Goal: Task Accomplishment & Management: Complete application form

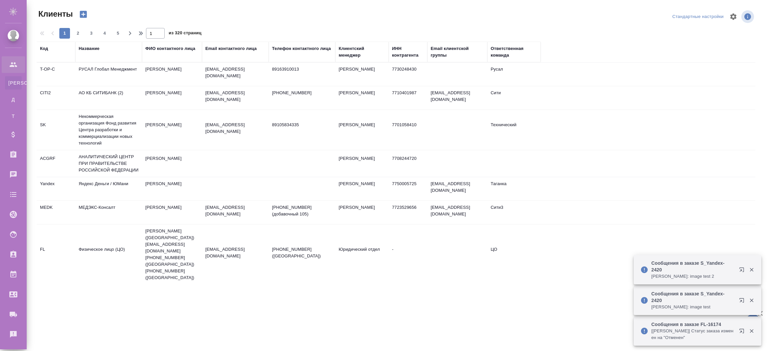
select select "RU"
click at [120, 105] on td "АО КБ СИТИБАНК (2)" at bounding box center [108, 97] width 67 height 23
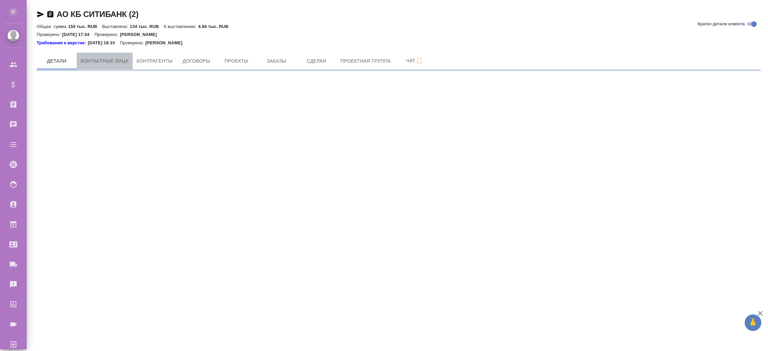
click at [111, 62] on span "Контактные лица" at bounding box center [105, 61] width 48 height 8
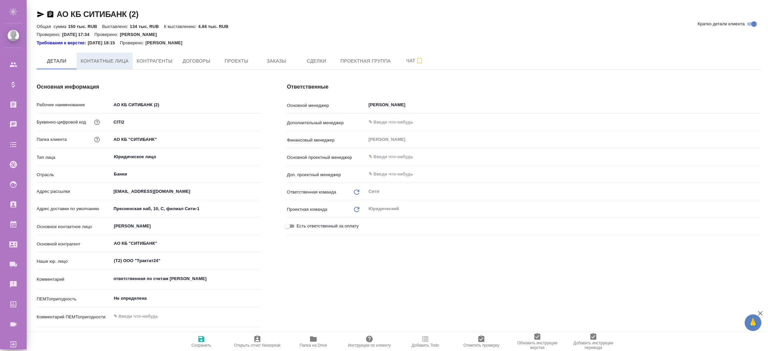
type textarea "x"
select select "RU"
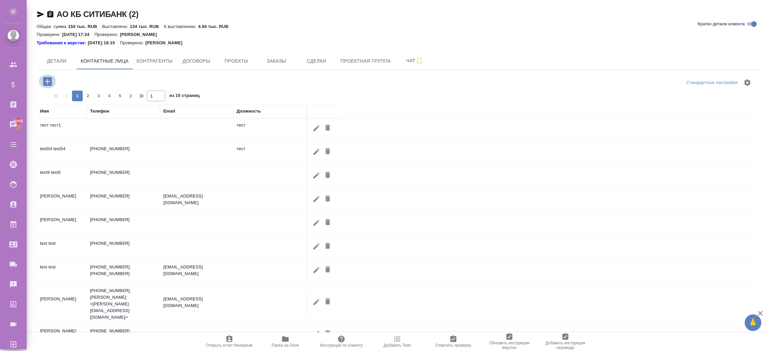
click at [48, 83] on icon "button" at bounding box center [47, 81] width 9 height 9
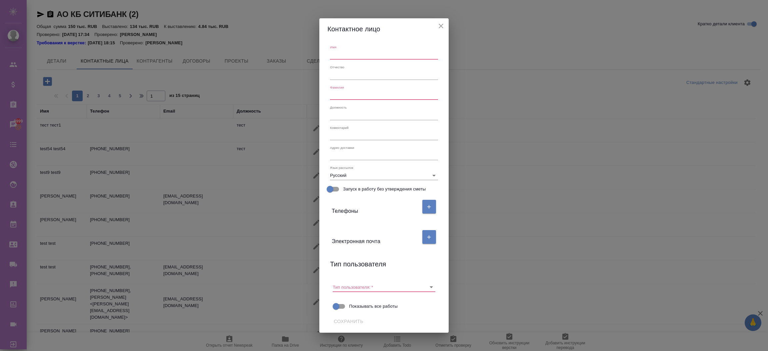
click at [340, 54] on input "text" at bounding box center [384, 54] width 108 height 9
type input "еуыаа"
click at [347, 92] on input "text" at bounding box center [384, 95] width 108 height 9
type input "тест"
click at [375, 284] on input "Тип пользователя:   *" at bounding box center [373, 287] width 81 height 9
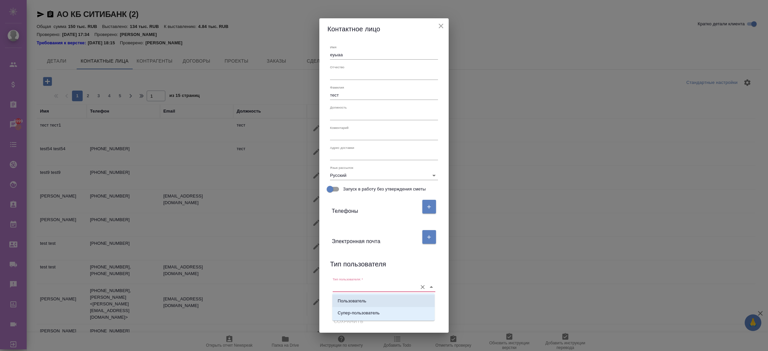
click at [371, 295] on div "Пользователь Cупер-пользователь" at bounding box center [383, 307] width 102 height 27
click at [371, 299] on li "Пользователь" at bounding box center [383, 301] width 102 height 12
type input "Пользователь"
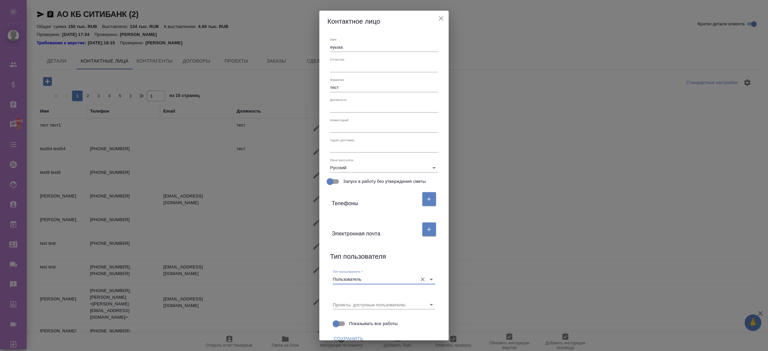
click at [359, 104] on input "text" at bounding box center [384, 107] width 108 height 9
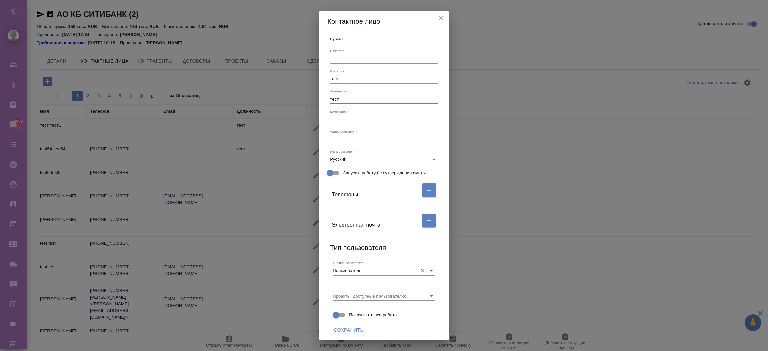
scroll to position [9, 0]
type input "тест"
click at [345, 334] on button "Сохранить" at bounding box center [348, 330] width 35 height 12
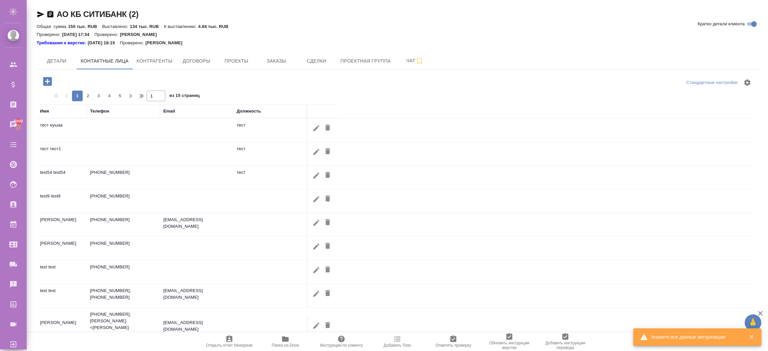
click at [238, 109] on div "Должность" at bounding box center [249, 111] width 24 height 7
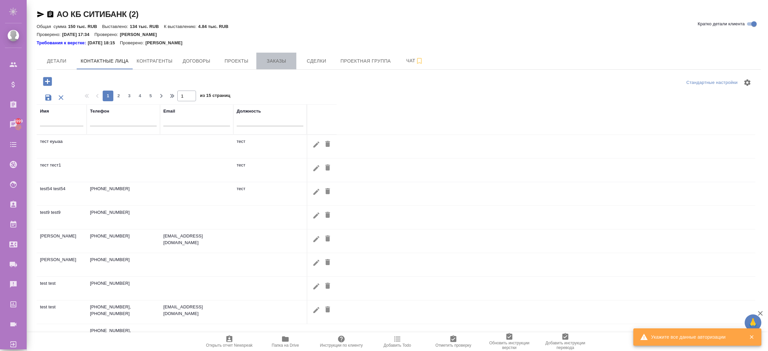
click at [276, 65] on button "Заказы" at bounding box center [276, 61] width 40 height 17
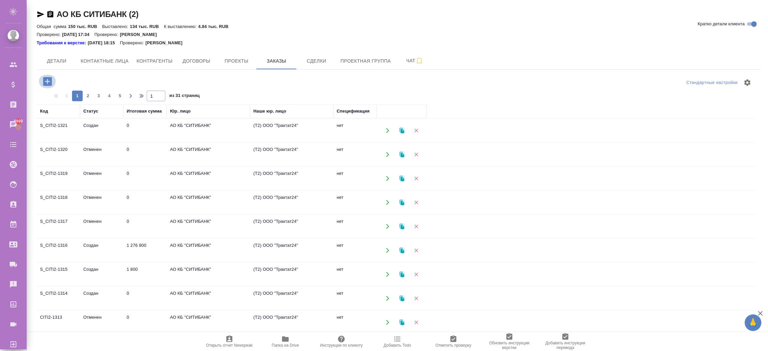
click at [46, 81] on icon "button" at bounding box center [47, 81] width 9 height 9
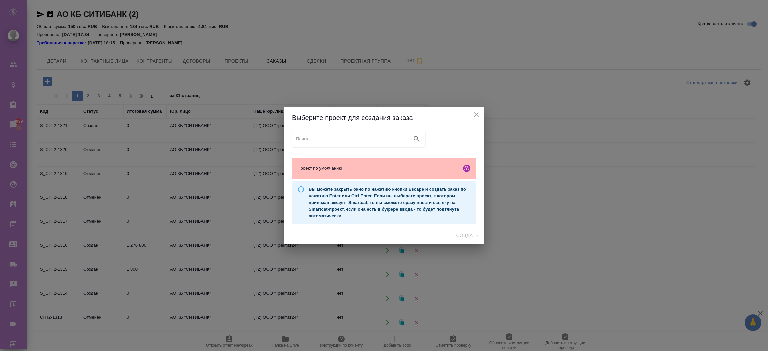
click at [353, 170] on span "Проект по умолчанию" at bounding box center [377, 168] width 161 height 7
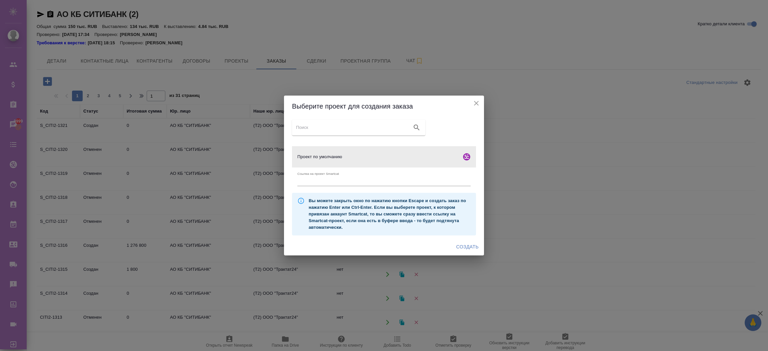
click at [469, 245] on span "Создать" at bounding box center [467, 247] width 22 height 8
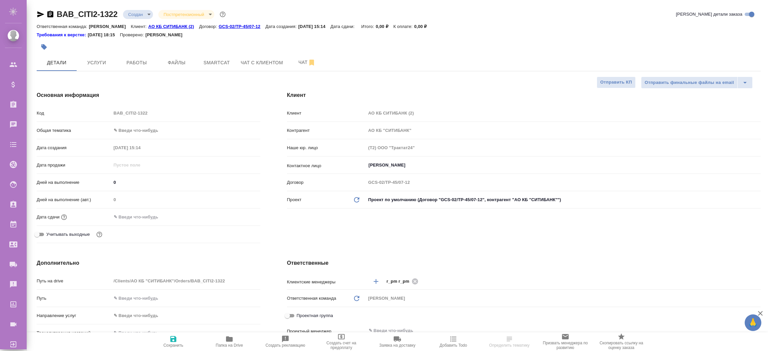
select select "RU"
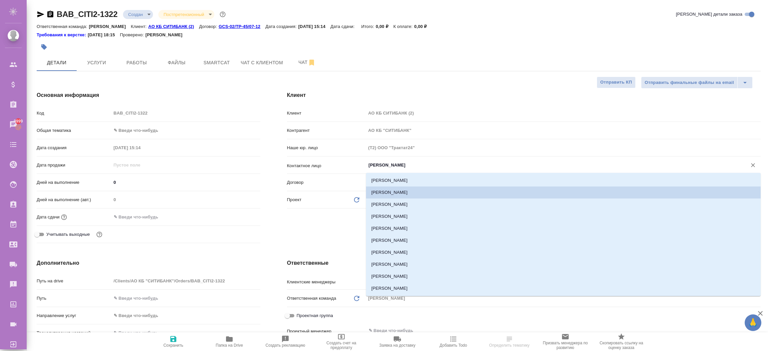
click at [393, 163] on input "[PERSON_NAME]" at bounding box center [552, 165] width 368 height 8
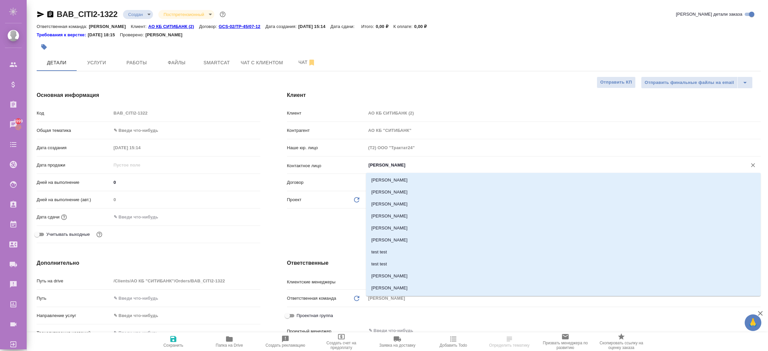
scroll to position [1690, 0]
click at [393, 278] on li "тест еуыаа (тест)" at bounding box center [563, 278] width 394 height 12
type input "тест еуыаа (тест)"
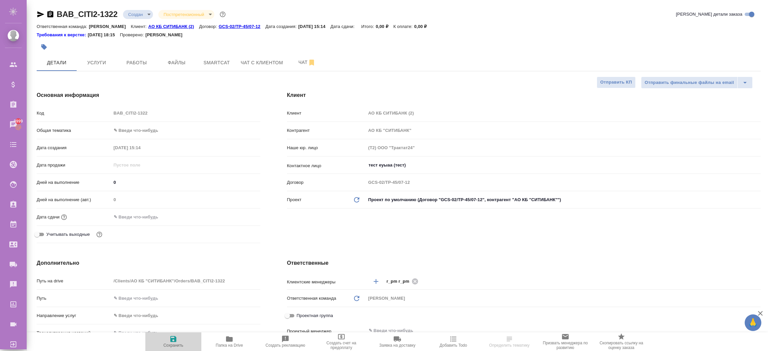
click at [171, 345] on span "Сохранить" at bounding box center [173, 345] width 20 height 5
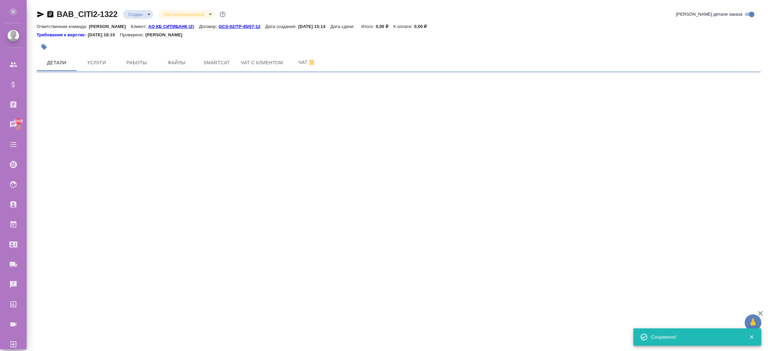
select select "RU"
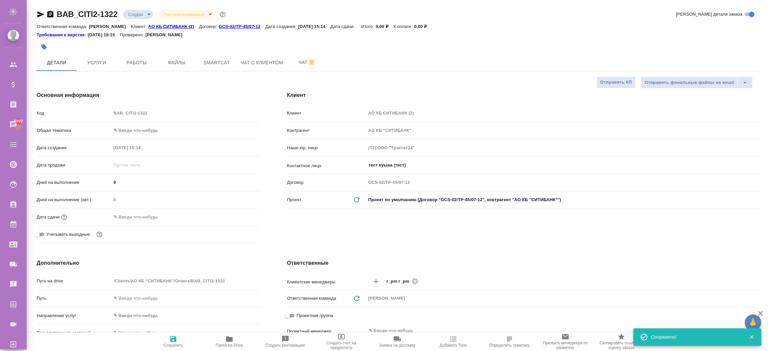
type textarea "x"
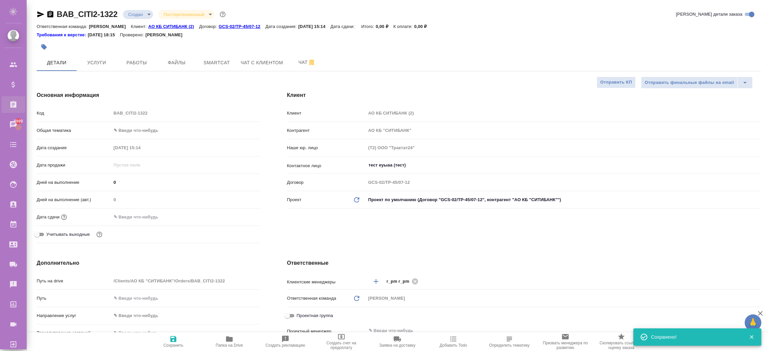
type textarea "x"
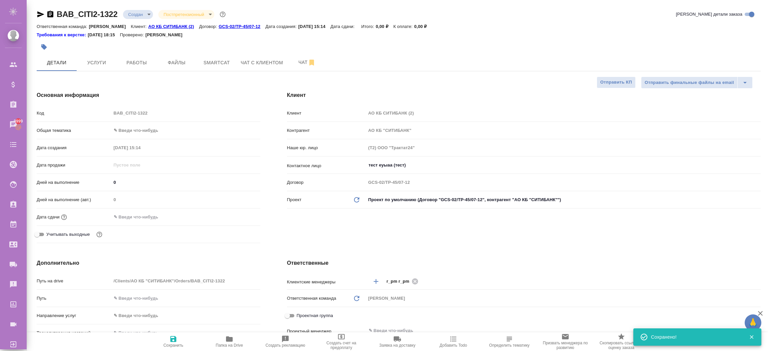
type textarea "x"
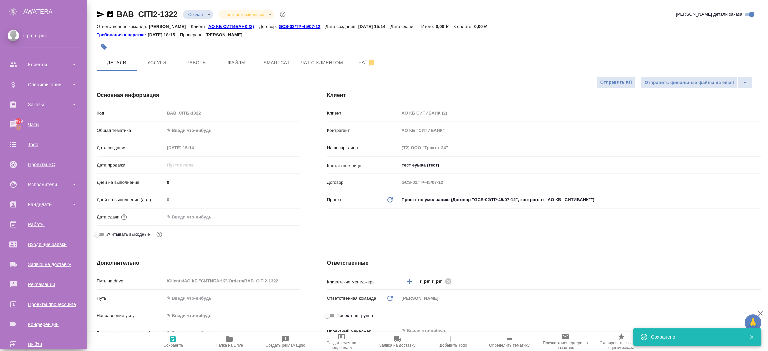
type textarea "x"
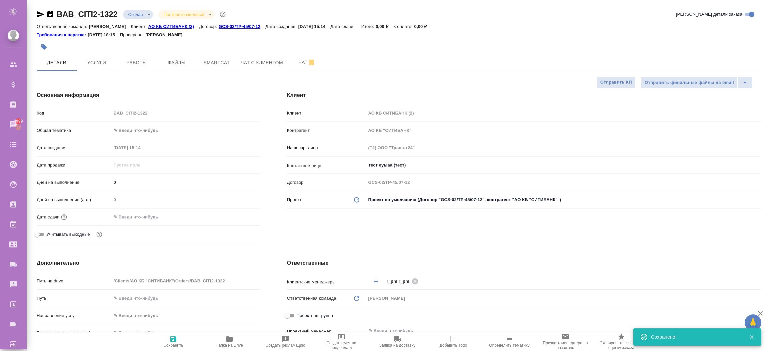
type textarea "x"
